Goal: Feedback & Contribution: Contribute content

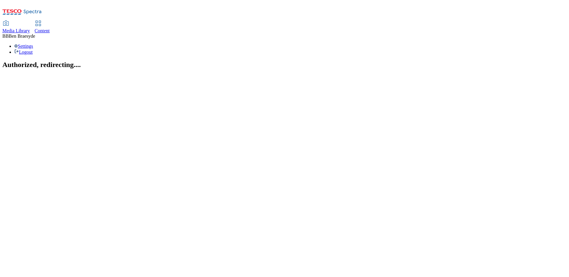
click at [295, 69] on section "Authorized, redirecting...." at bounding box center [284, 65] width 565 height 8
click at [272, 21] on div "Media Library Content BB Ben Braesyde Settings Logout" at bounding box center [284, 38] width 565 height 34
click at [30, 28] on span "Media Library" at bounding box center [16, 30] width 28 height 5
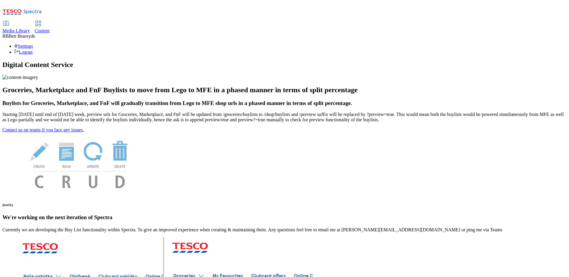
click at [30, 28] on span "Media Library" at bounding box center [16, 30] width 28 height 5
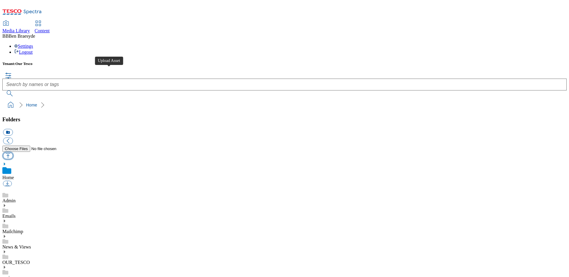
click at [13, 152] on button "button" at bounding box center [8, 155] width 10 height 7
type input "C:\fakepath\Menu Pear 06102025.pdf"
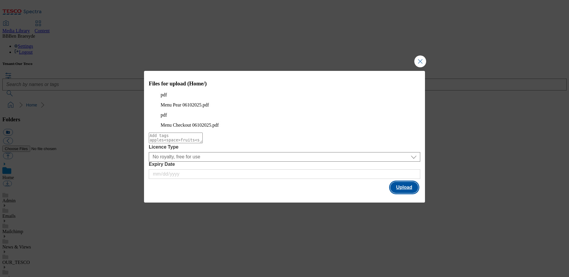
click at [407, 183] on button "Upload" at bounding box center [404, 187] width 28 height 11
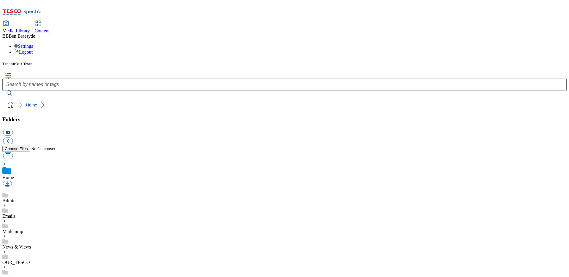
click at [13, 152] on button "button" at bounding box center [8, 155] width 10 height 7
type input "C:\fakepath\Menu Pear 06102025.pdf"
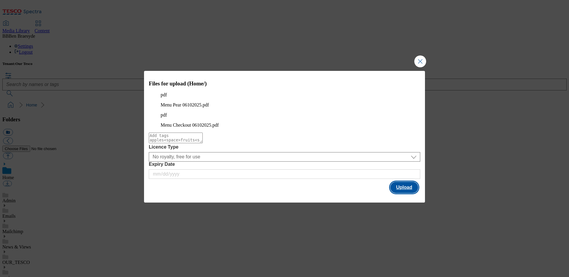
click at [396, 185] on button "Upload" at bounding box center [404, 187] width 28 height 11
